Goal: Information Seeking & Learning: Learn about a topic

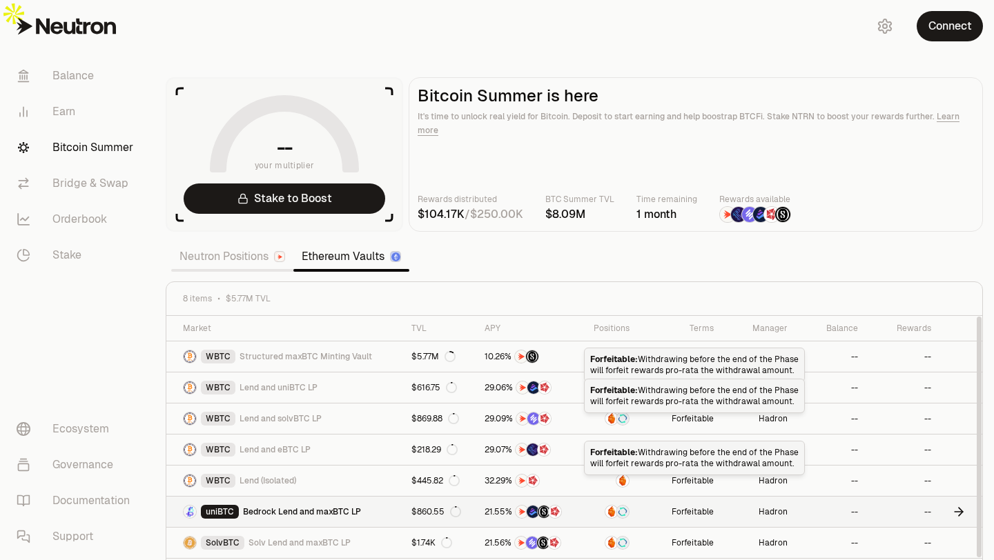
scroll to position [13, 0]
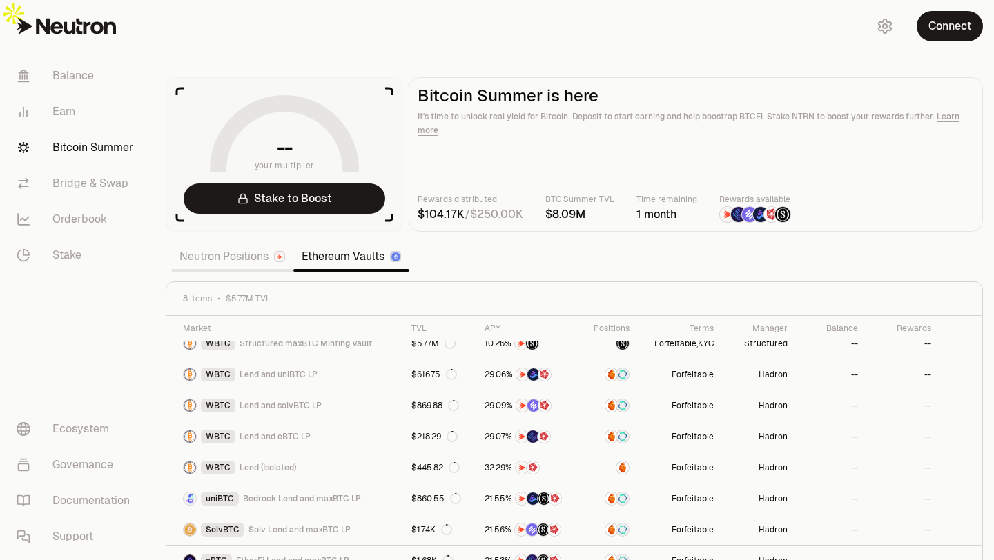
click at [242, 243] on link "Neutron Positions" at bounding box center [232, 257] width 122 height 28
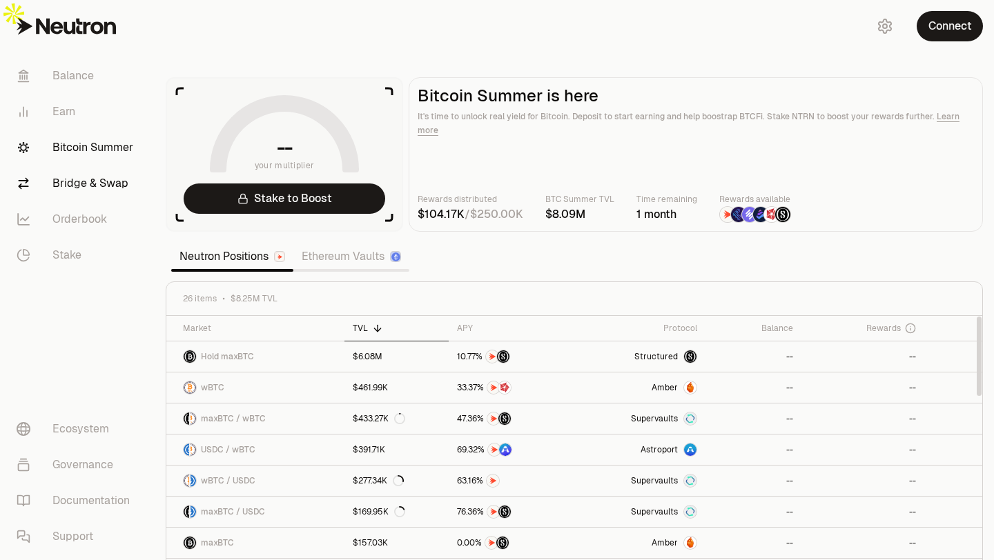
click at [85, 188] on link "Bridge & Swap" at bounding box center [78, 184] width 144 height 36
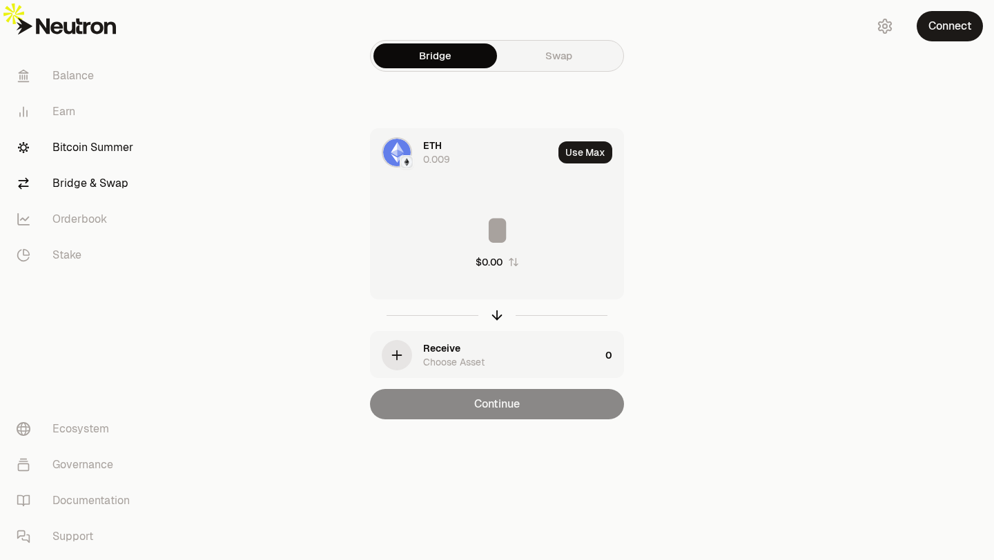
click at [100, 140] on link "Bitcoin Summer" at bounding box center [78, 148] width 144 height 36
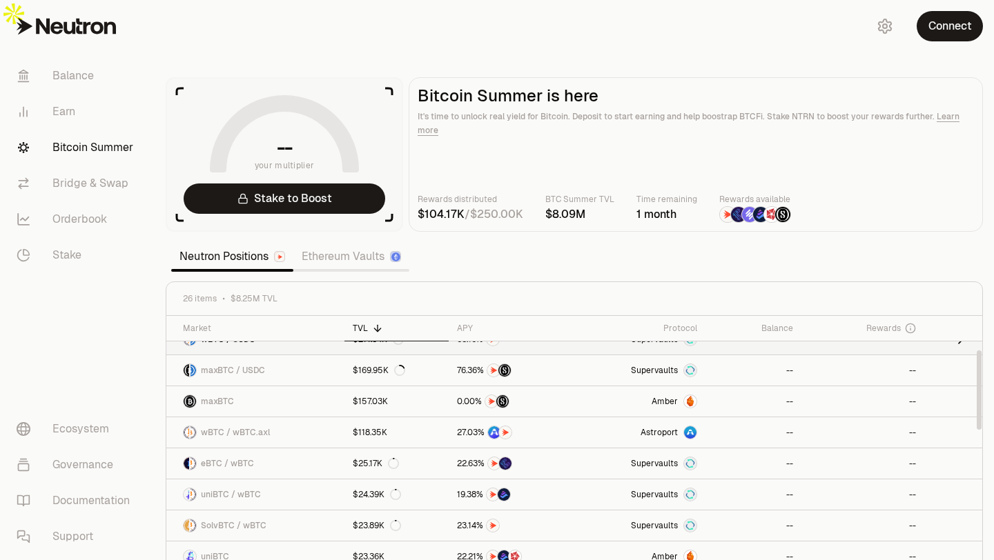
scroll to position [153, 0]
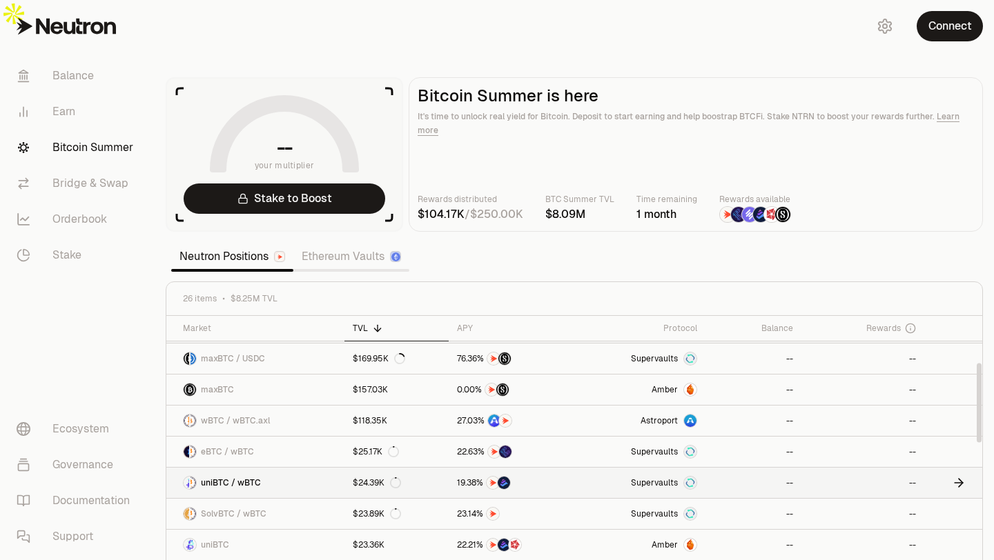
click at [278, 468] on link "uniBTC / wBTC" at bounding box center [255, 483] width 178 height 30
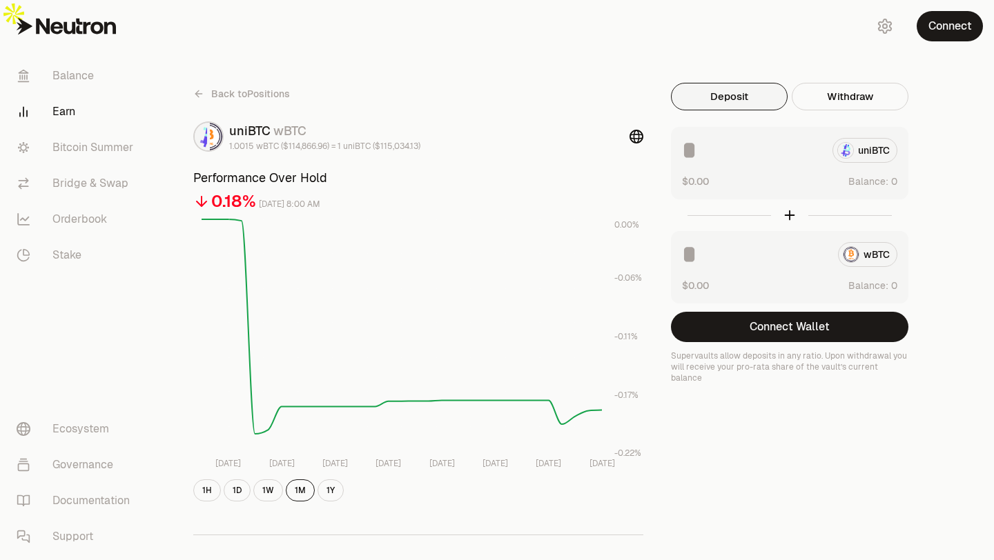
click at [202, 88] on icon at bounding box center [198, 93] width 11 height 11
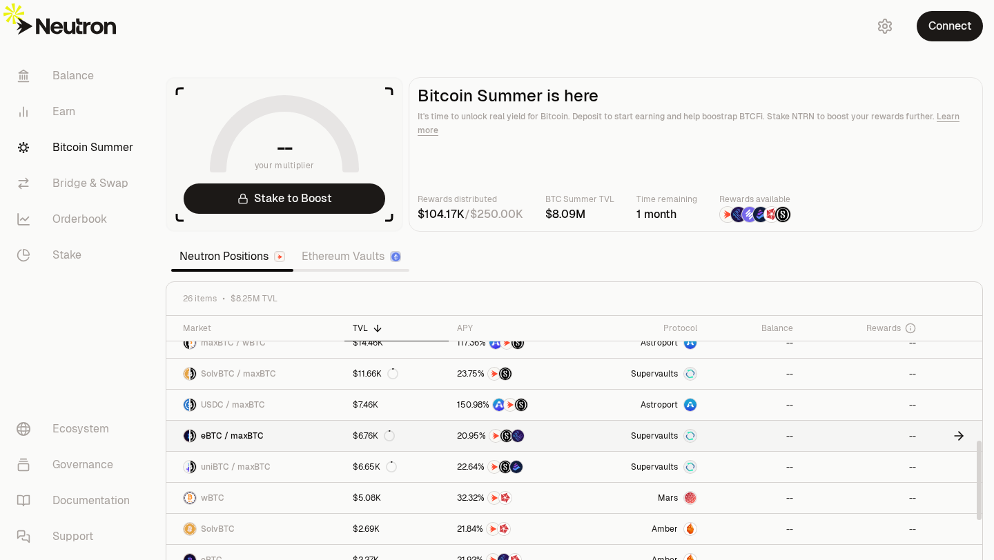
scroll to position [572, 0]
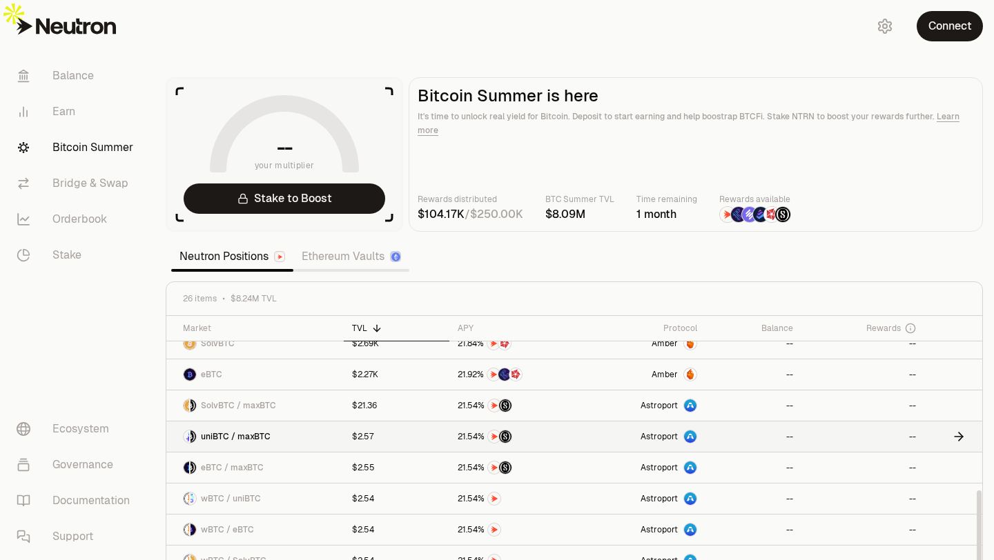
click at [226, 422] on link "uniBTC / maxBTC" at bounding box center [254, 437] width 177 height 30
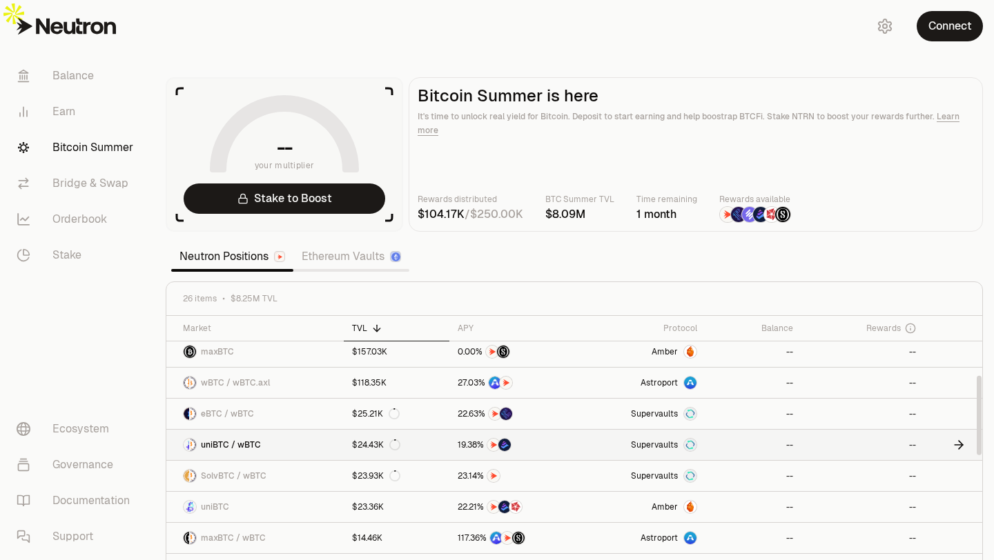
scroll to position [195, 0]
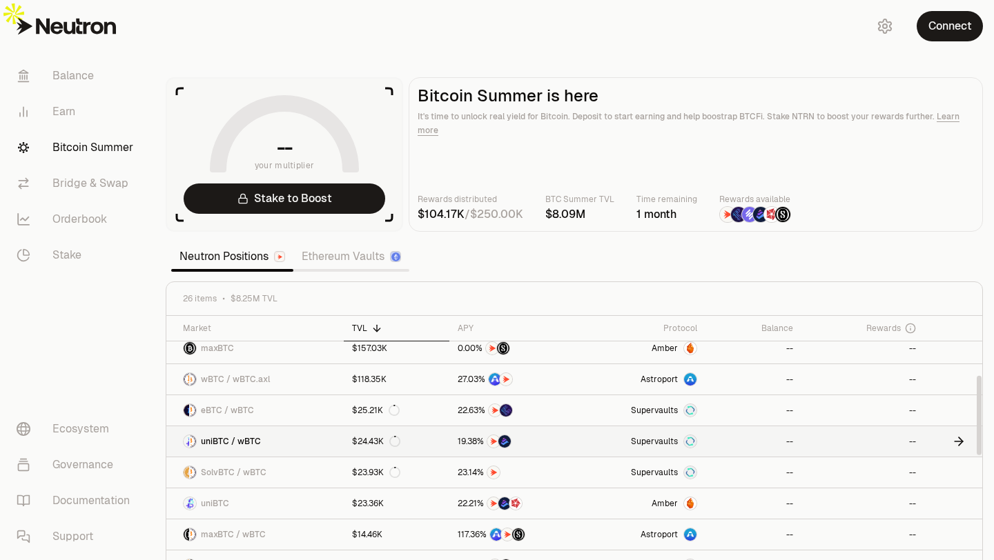
click at [252, 436] on span "uniBTC / wBTC" at bounding box center [231, 441] width 60 height 11
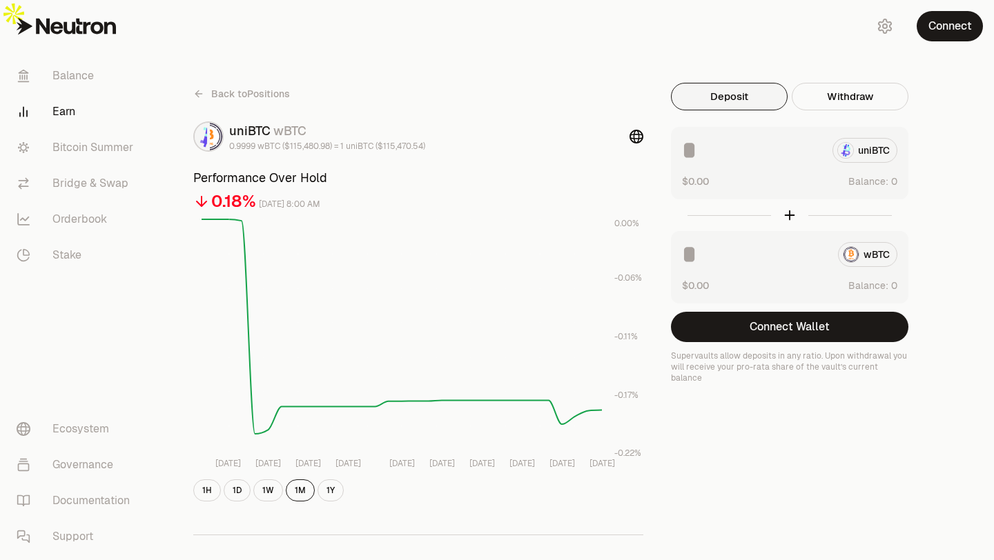
click at [197, 88] on icon at bounding box center [198, 93] width 11 height 11
